Goal: Task Accomplishment & Management: Complete application form

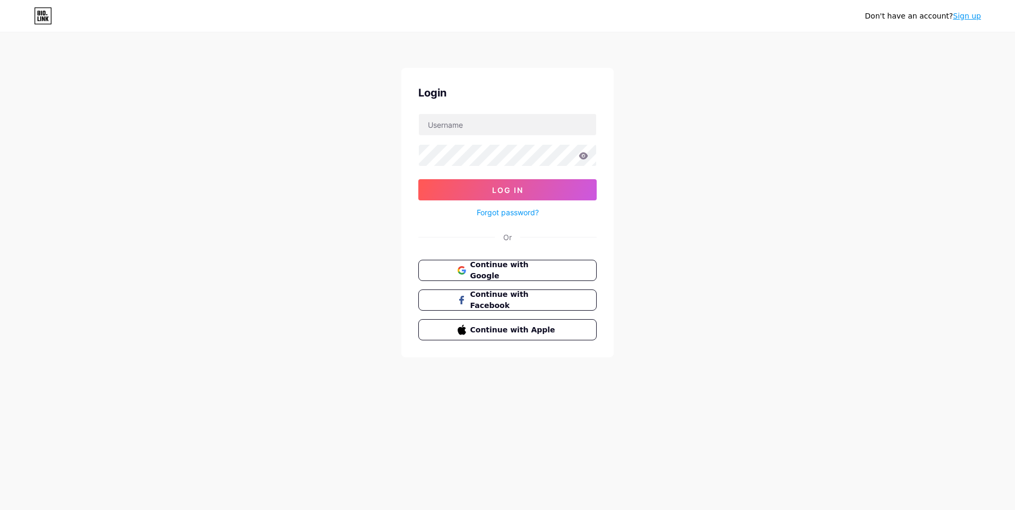
click at [41, 16] on icon at bounding box center [43, 15] width 18 height 17
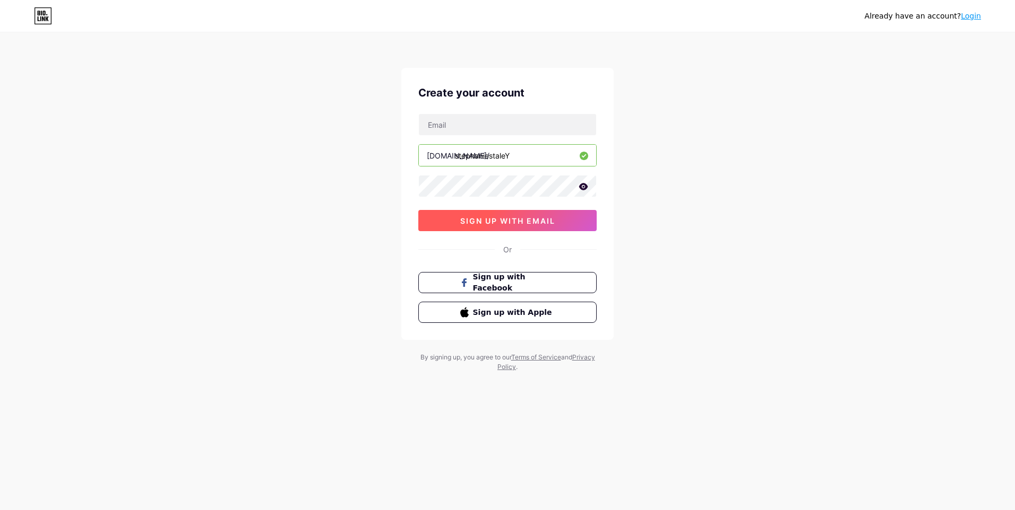
click at [510, 218] on span "sign up with email" at bounding box center [507, 221] width 95 height 9
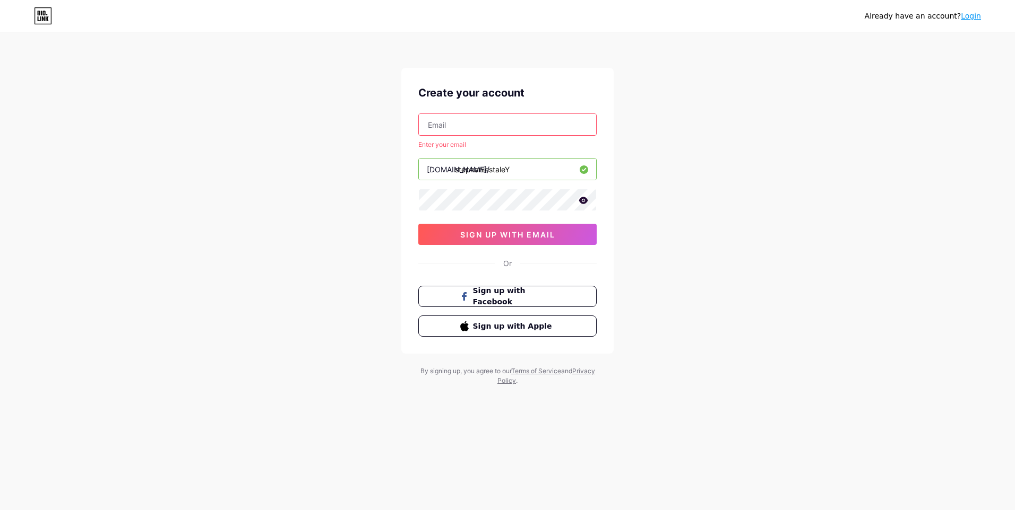
click at [458, 129] on input "text" at bounding box center [507, 124] width 177 height 21
type input "[EMAIL_ADDRESS][DOMAIN_NAME]"
click at [480, 234] on span "sign up with email" at bounding box center [507, 234] width 95 height 9
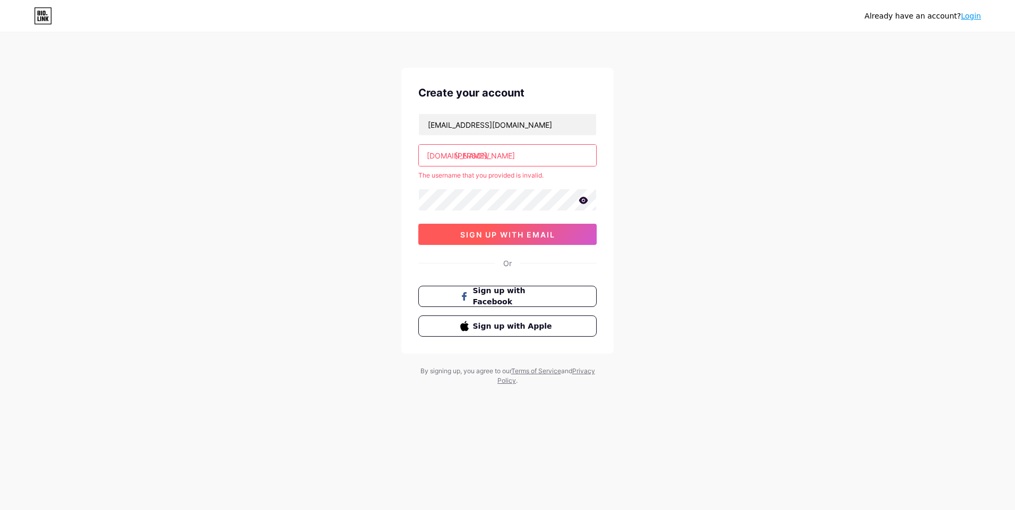
type input "[PERSON_NAME]"
click at [534, 227] on button "sign up with email" at bounding box center [507, 234] width 178 height 21
click at [505, 298] on span "Sign up with Facebook" at bounding box center [513, 296] width 83 height 23
